Goal: Transaction & Acquisition: Book appointment/travel/reservation

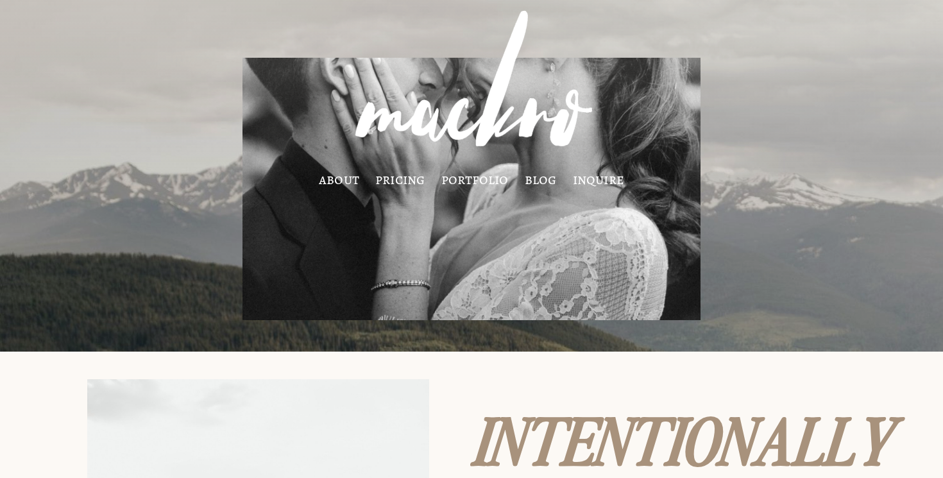
click at [593, 183] on link "inquire" at bounding box center [599, 179] width 52 height 10
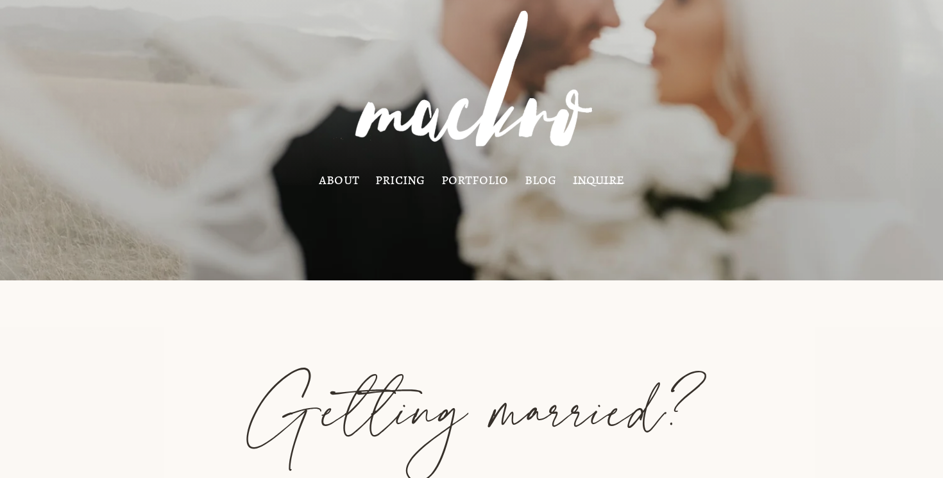
click at [390, 177] on link "pricing" at bounding box center [400, 179] width 50 height 10
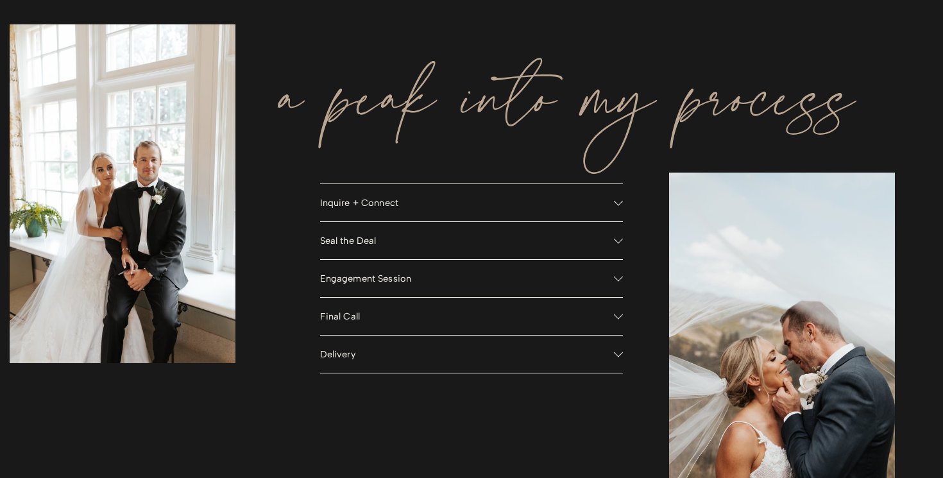
scroll to position [918, 0]
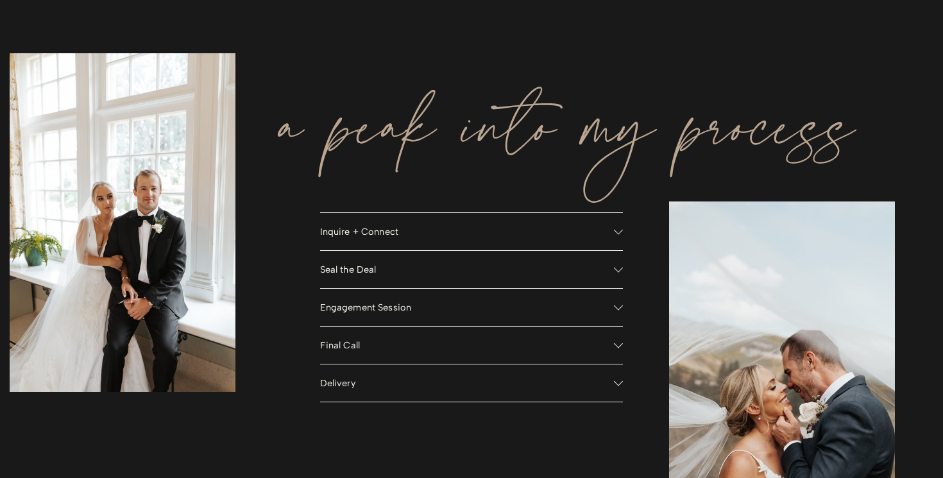
click at [365, 228] on span "Inquire + Connect" at bounding box center [467, 232] width 294 height 12
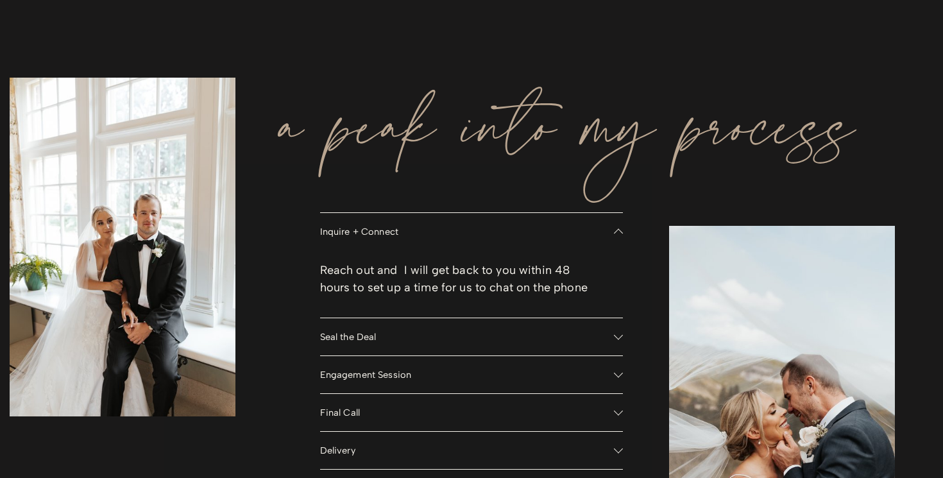
click at [348, 334] on span "Seal the Deal" at bounding box center [467, 337] width 294 height 12
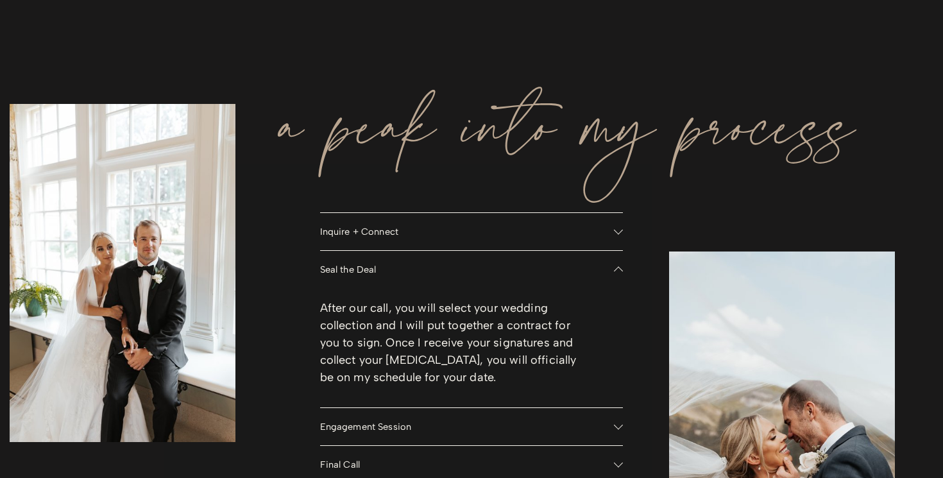
scroll to position [1013, 0]
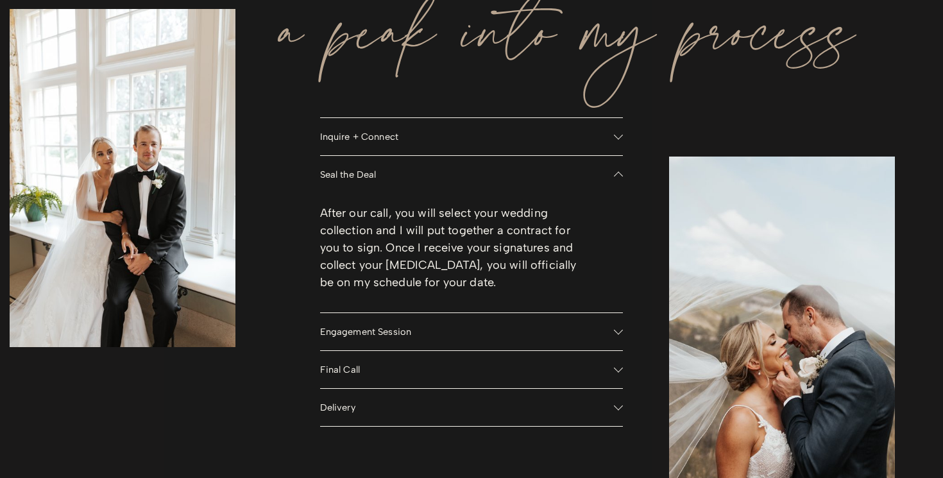
click at [348, 334] on span "Engagement Session" at bounding box center [467, 332] width 294 height 12
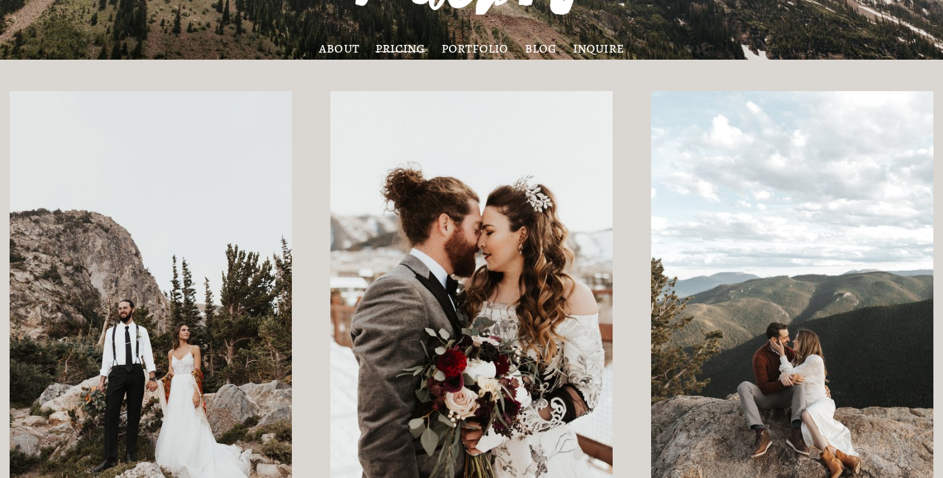
scroll to position [130, 0]
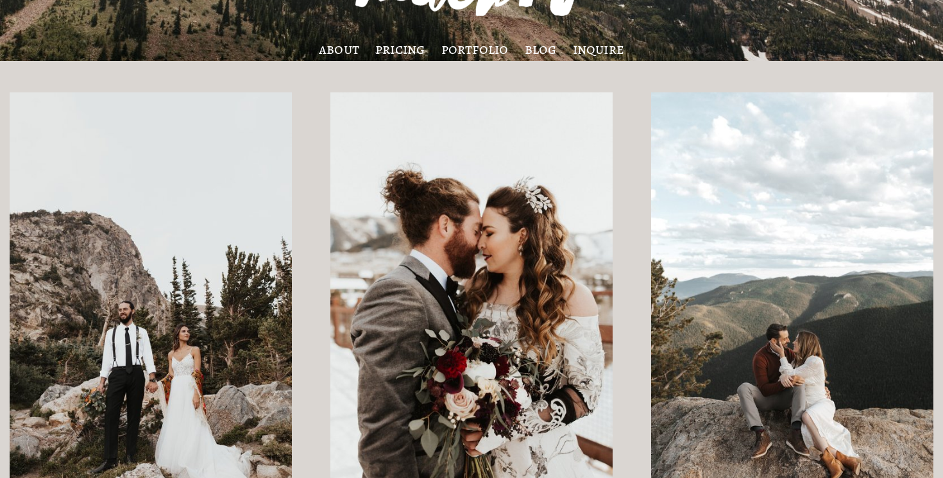
click at [611, 49] on link "inquire" at bounding box center [599, 49] width 52 height 10
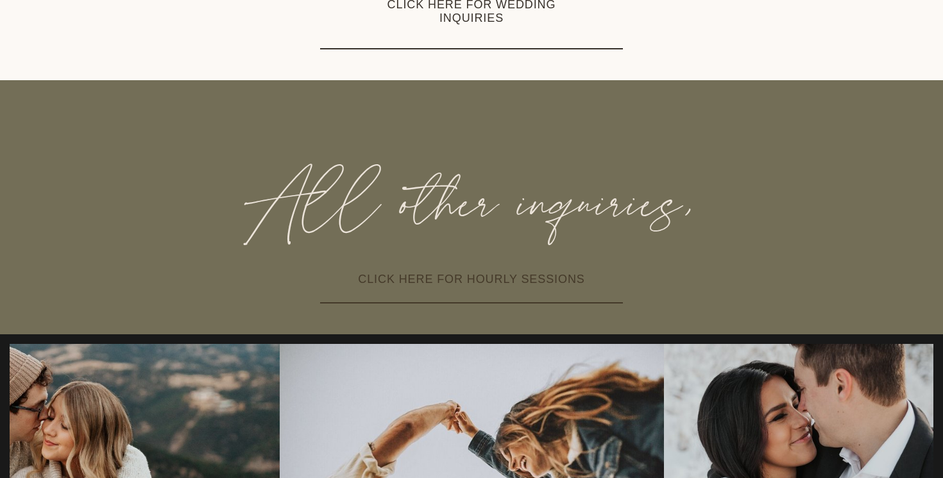
scroll to position [632, 0]
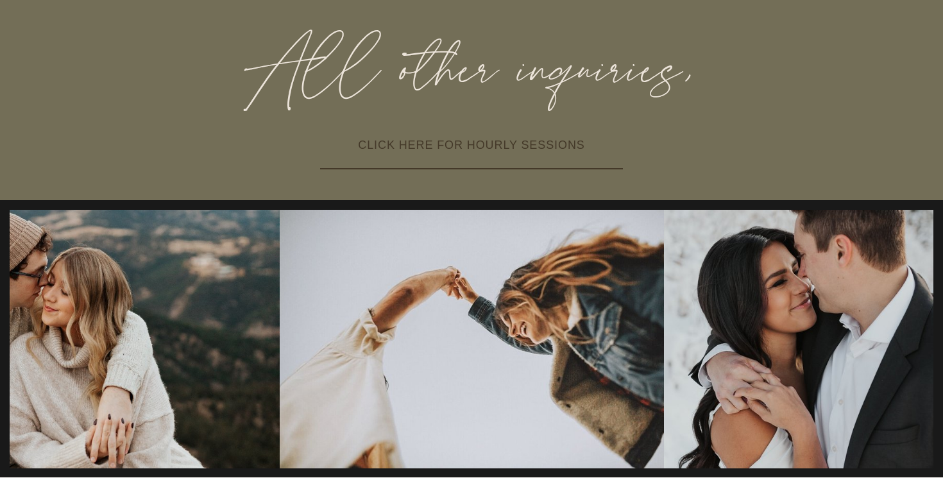
click at [490, 147] on link "CLICK HERE FOR HOURLY SESSIONS" at bounding box center [471, 145] width 303 height 47
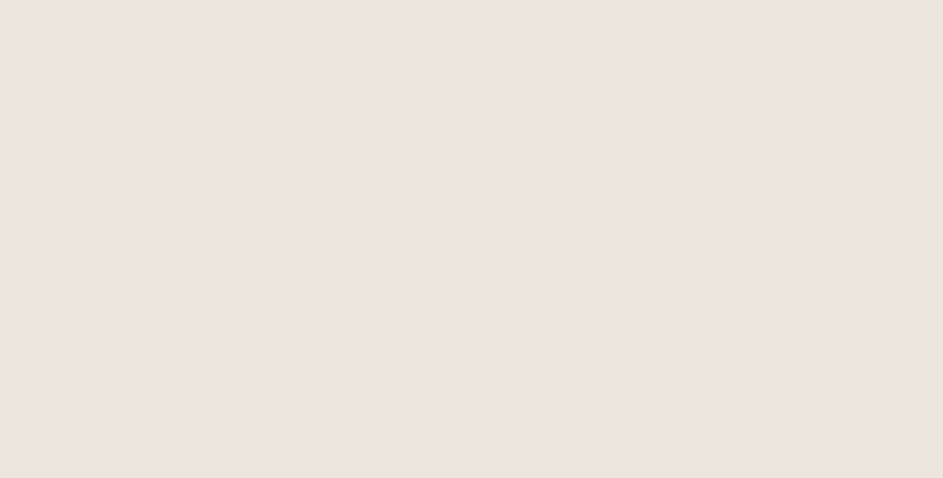
scroll to position [934, 0]
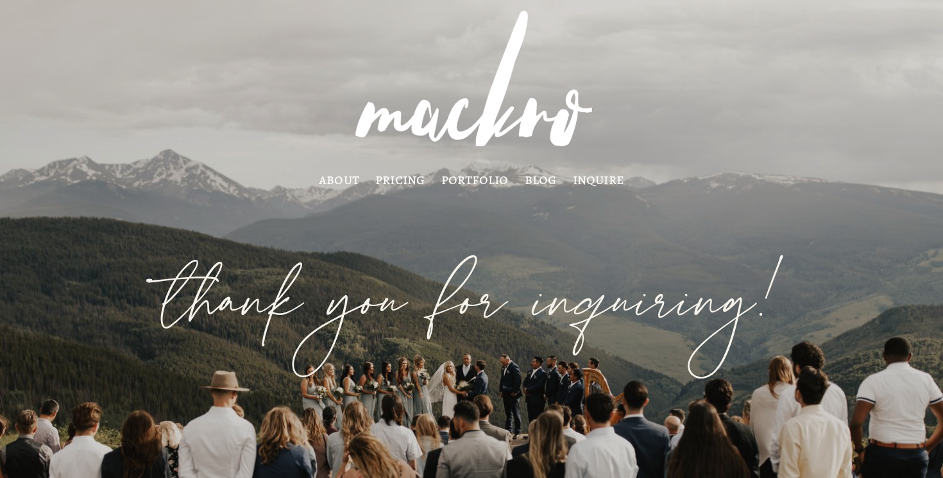
click at [397, 176] on link "pricing" at bounding box center [400, 179] width 50 height 10
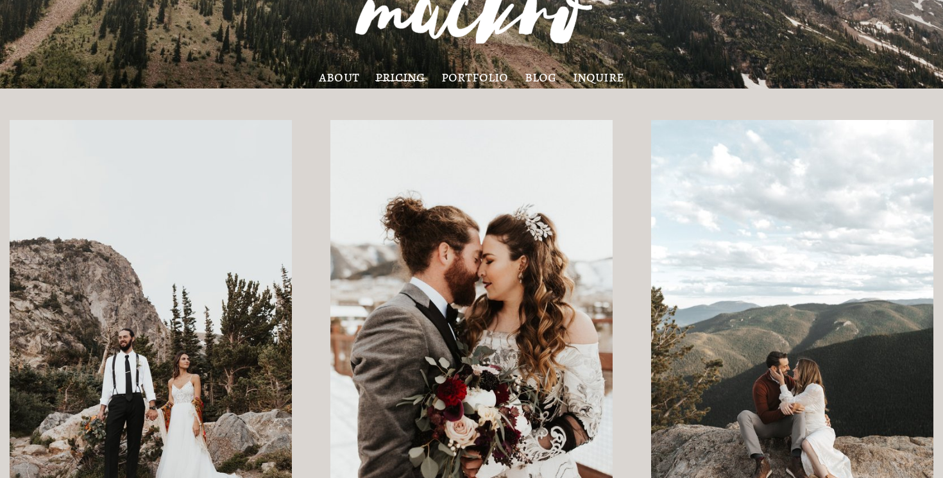
scroll to position [120, 0]
